Goal: Communication & Community: Answer question/provide support

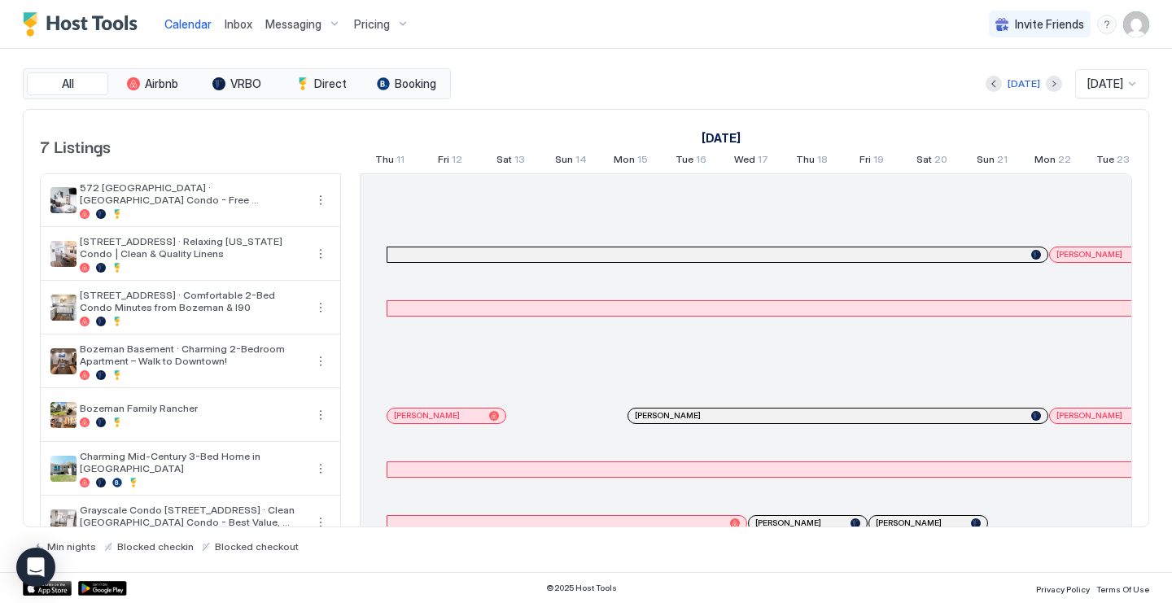
scroll to position [0, 904]
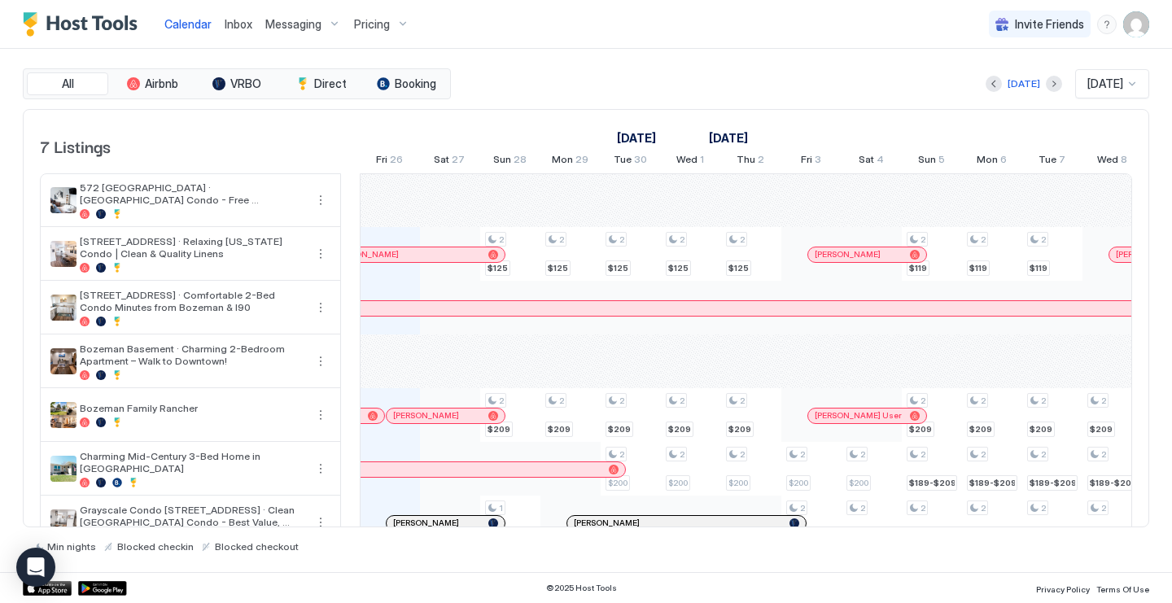
click at [235, 27] on span "Inbox" at bounding box center [239, 24] width 28 height 14
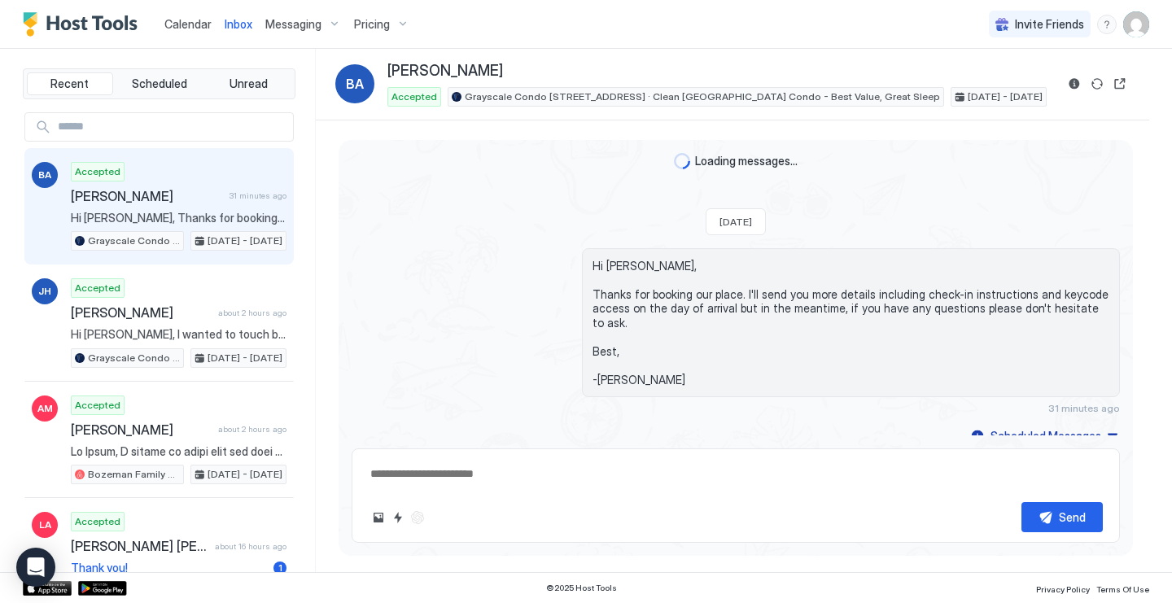
scroll to position [294, 0]
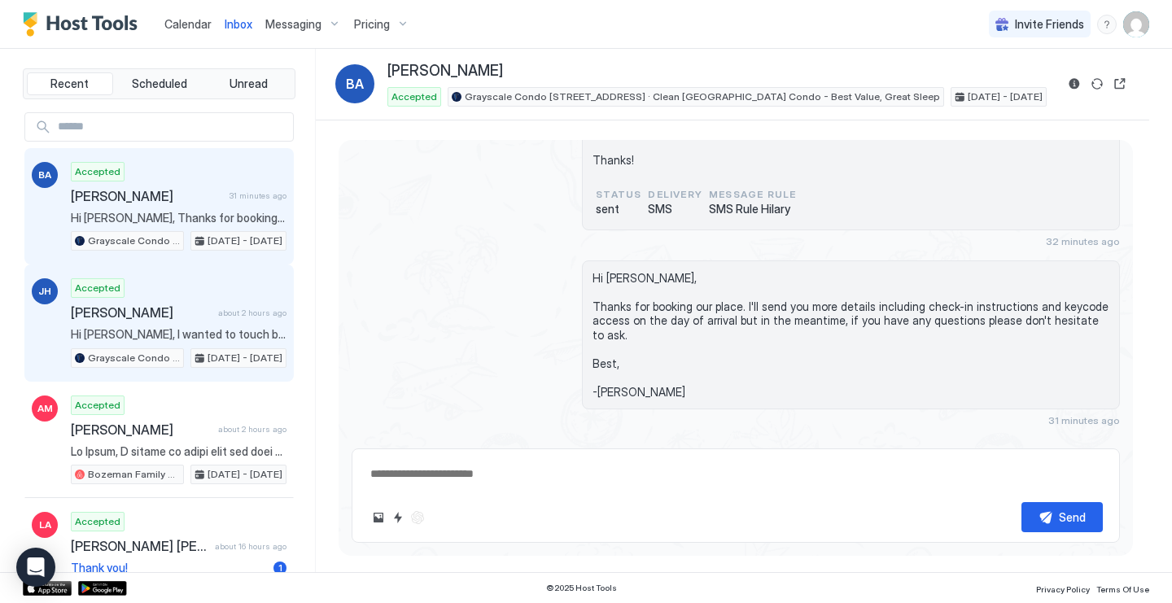
click at [192, 299] on div "Accepted [PERSON_NAME] about 2 hours ago Grayscale Condo [STREET_ADDRESS] · Cle…" at bounding box center [179, 323] width 216 height 90
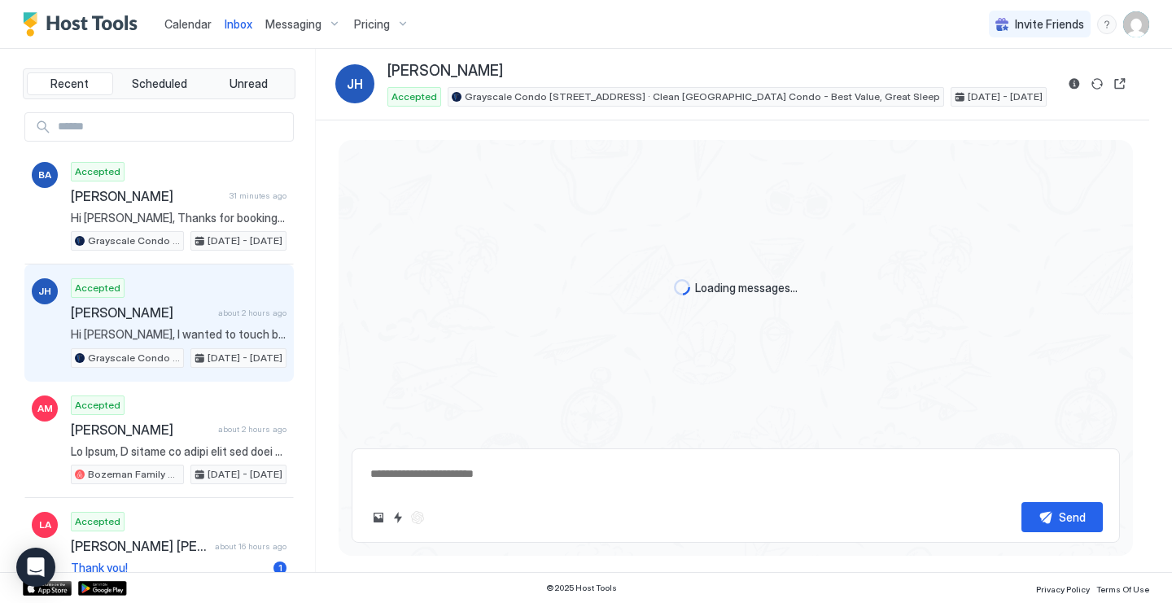
scroll to position [778, 0]
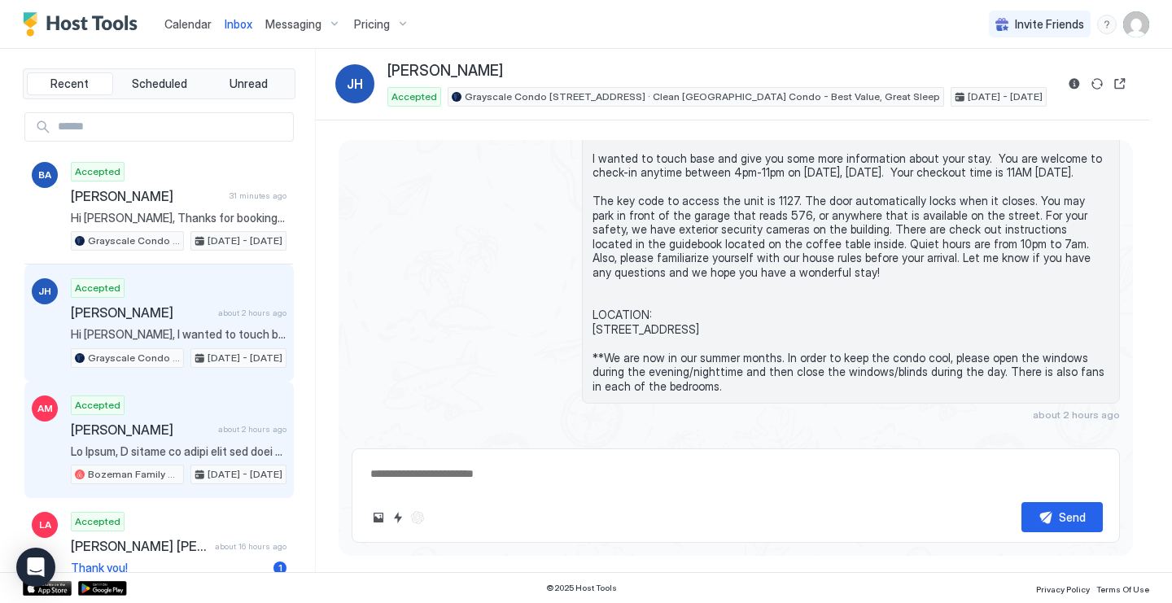
click at [242, 419] on div "Accepted [PERSON_NAME] about 2 hours ago Bozeman Family Rancher [DATE] - [DATE]" at bounding box center [179, 440] width 216 height 90
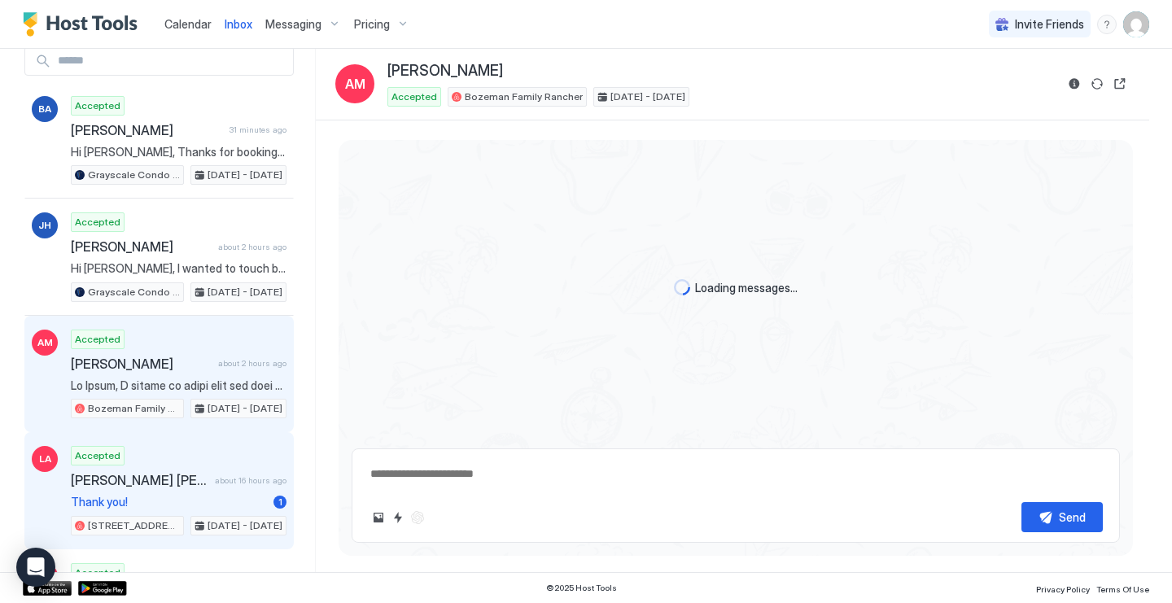
scroll to position [1055, 0]
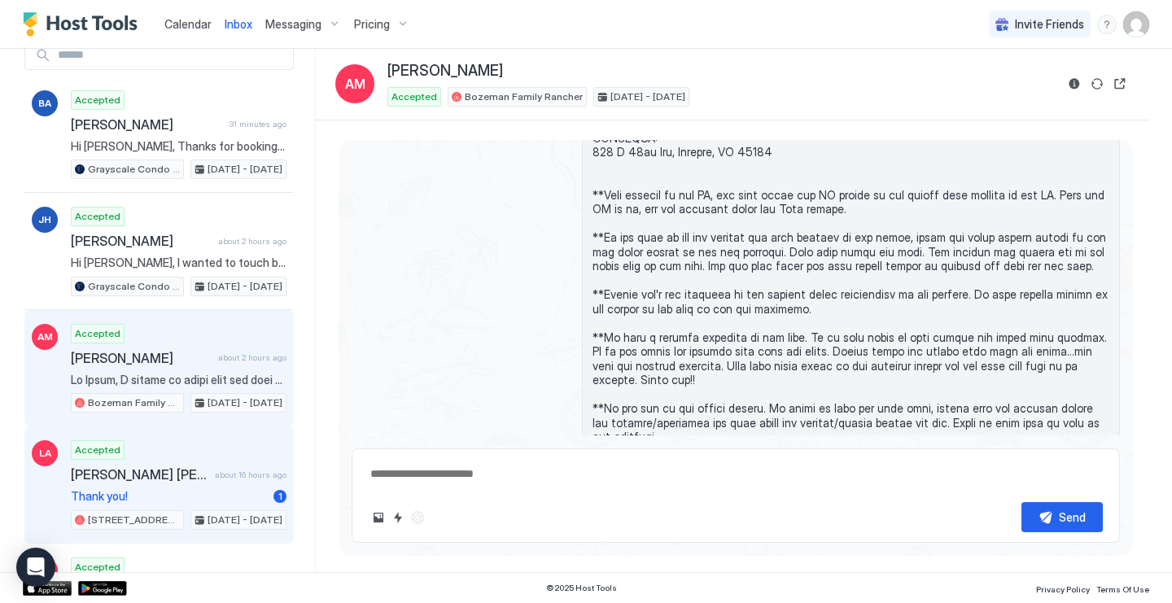
click at [215, 483] on div "Accepted [PERSON_NAME] [PERSON_NAME] about 16 hours ago Thank you! [STREET_ADDR…" at bounding box center [179, 485] width 216 height 90
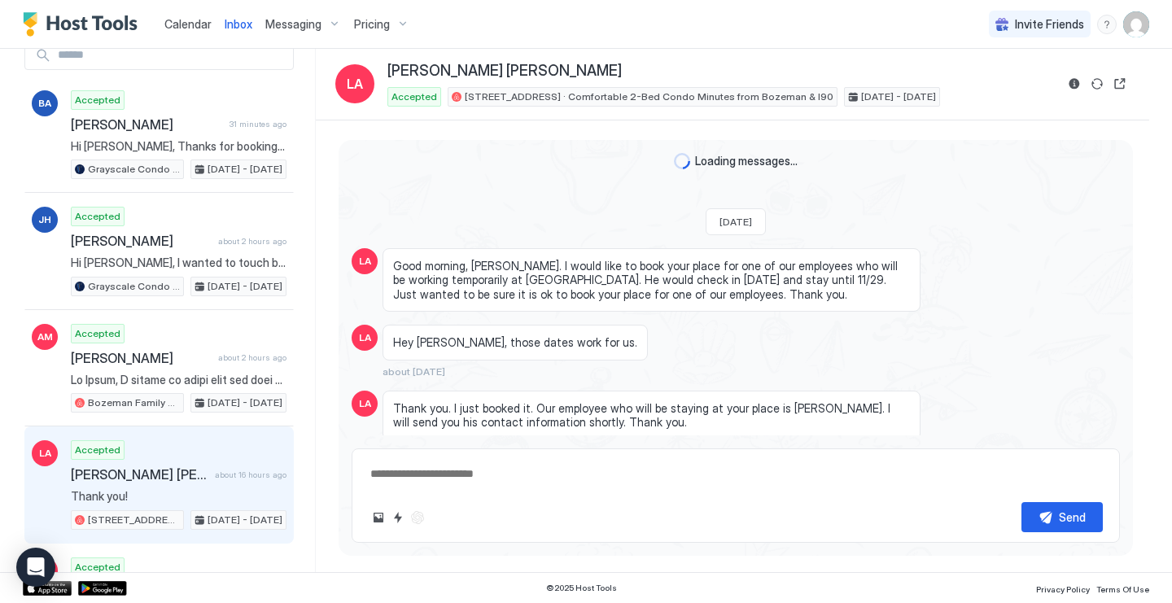
scroll to position [1409, 0]
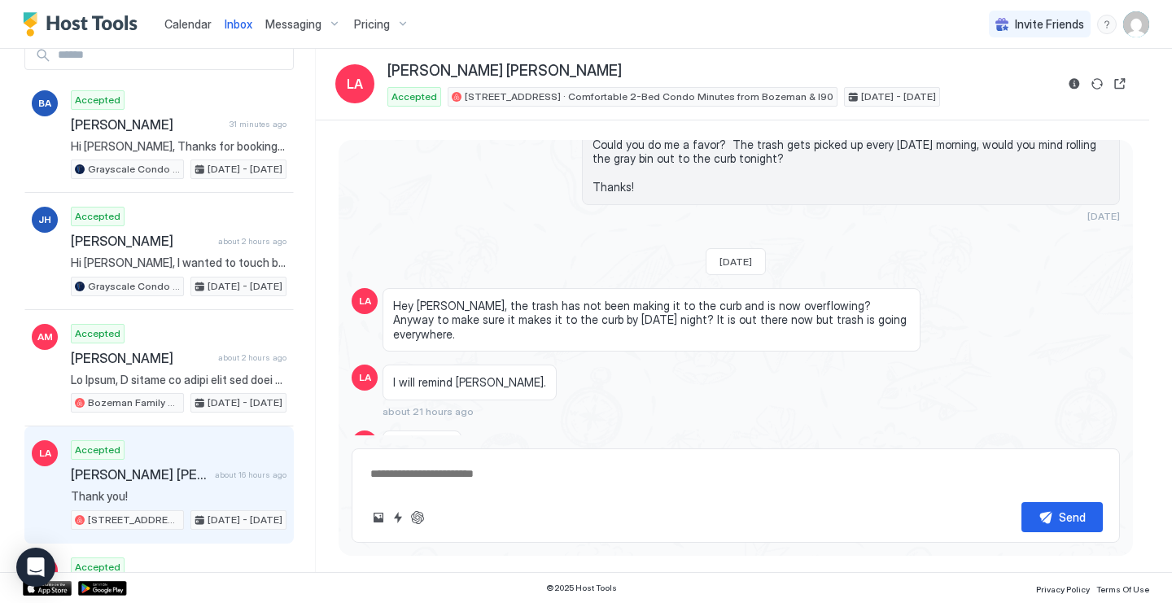
type textarea "*"
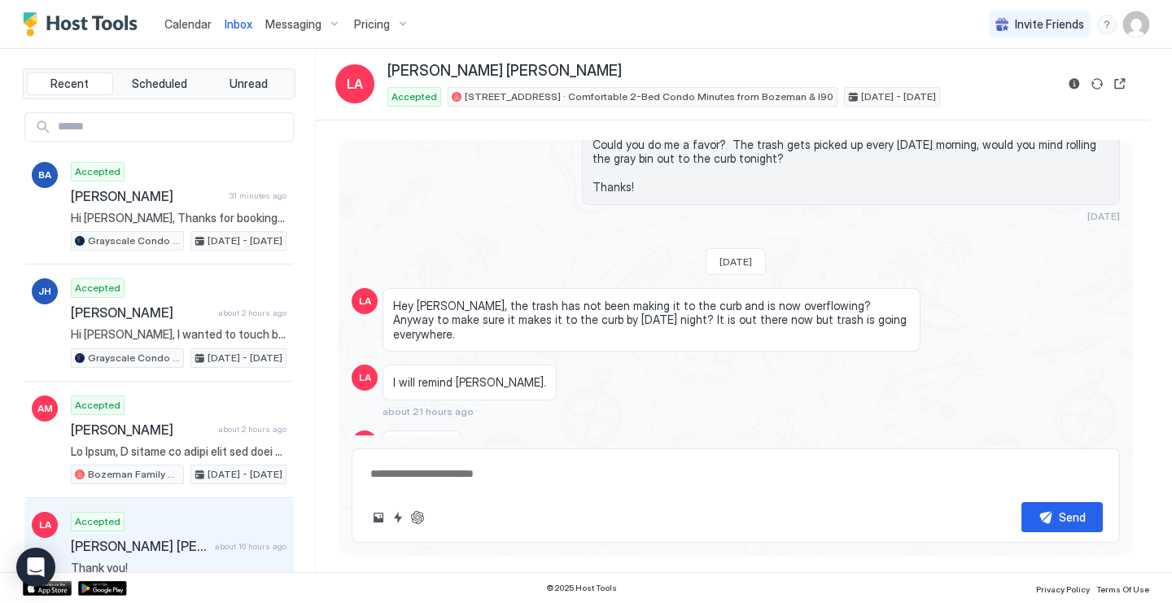
scroll to position [0, 0]
click at [194, 25] on span "Calendar" at bounding box center [187, 24] width 47 height 14
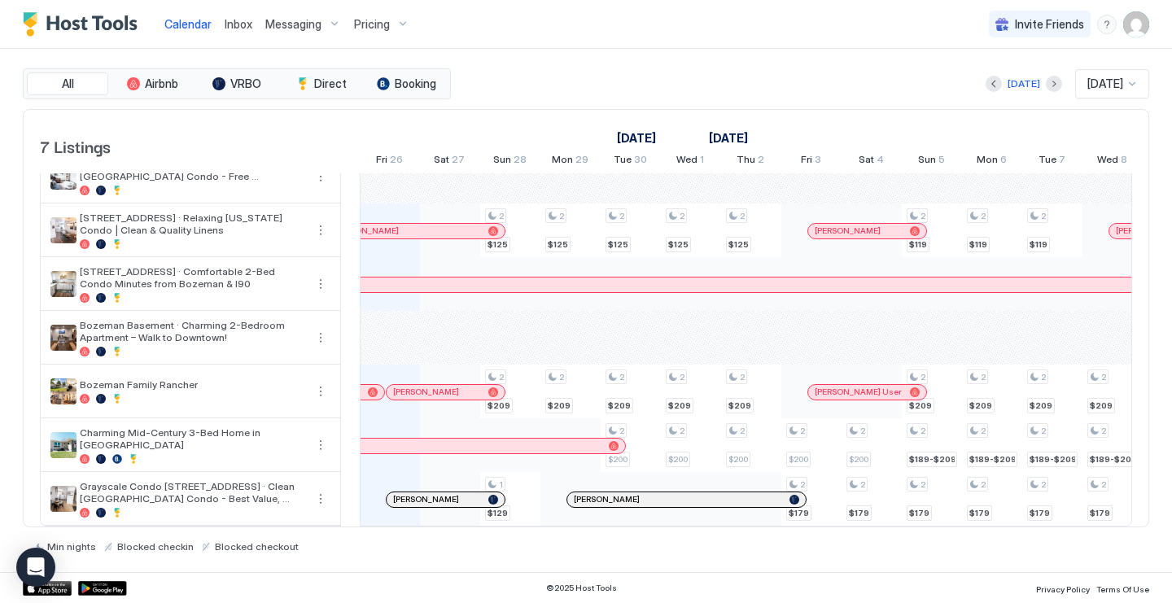
scroll to position [24, 0]
